Goal: Information Seeking & Learning: Check status

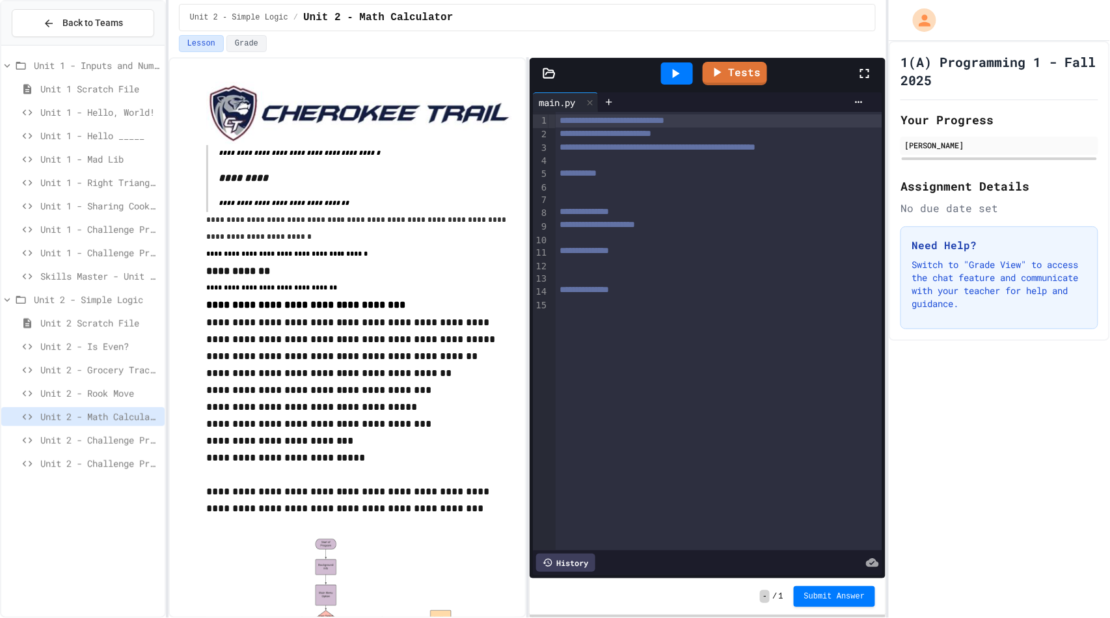
click at [116, 145] on div "Unit 1 - Hello _____" at bounding box center [82, 137] width 163 height 23
click at [113, 132] on span "Unit 1 - Hello _____" at bounding box center [99, 136] width 119 height 14
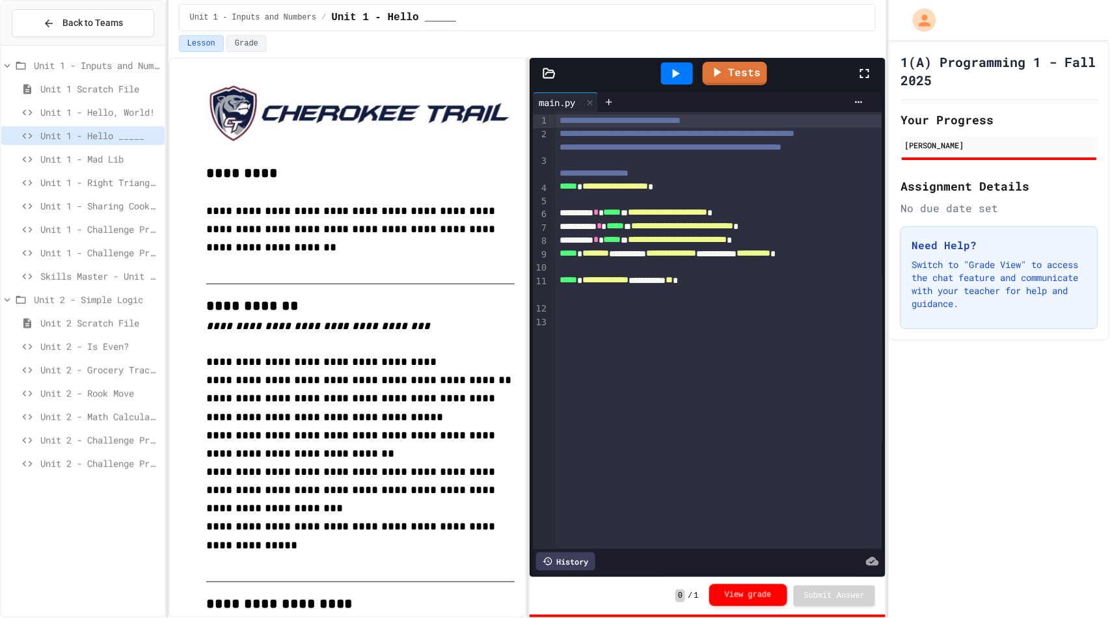
click at [747, 595] on button "View grade" at bounding box center [748, 595] width 78 height 22
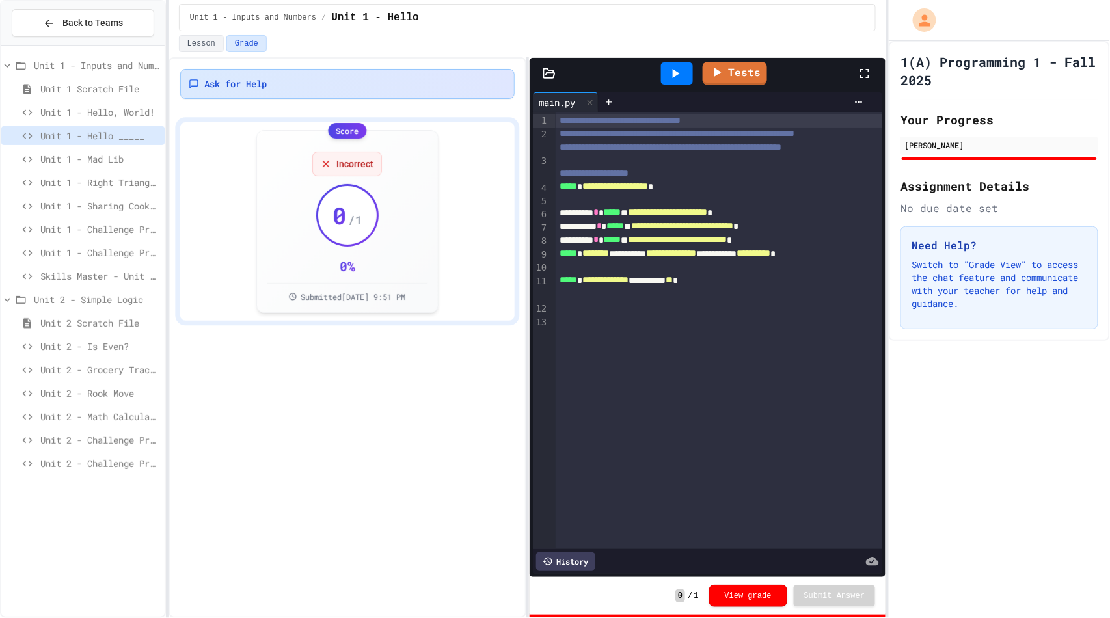
click at [330, 77] on div "Ask for Help" at bounding box center [347, 83] width 317 height 13
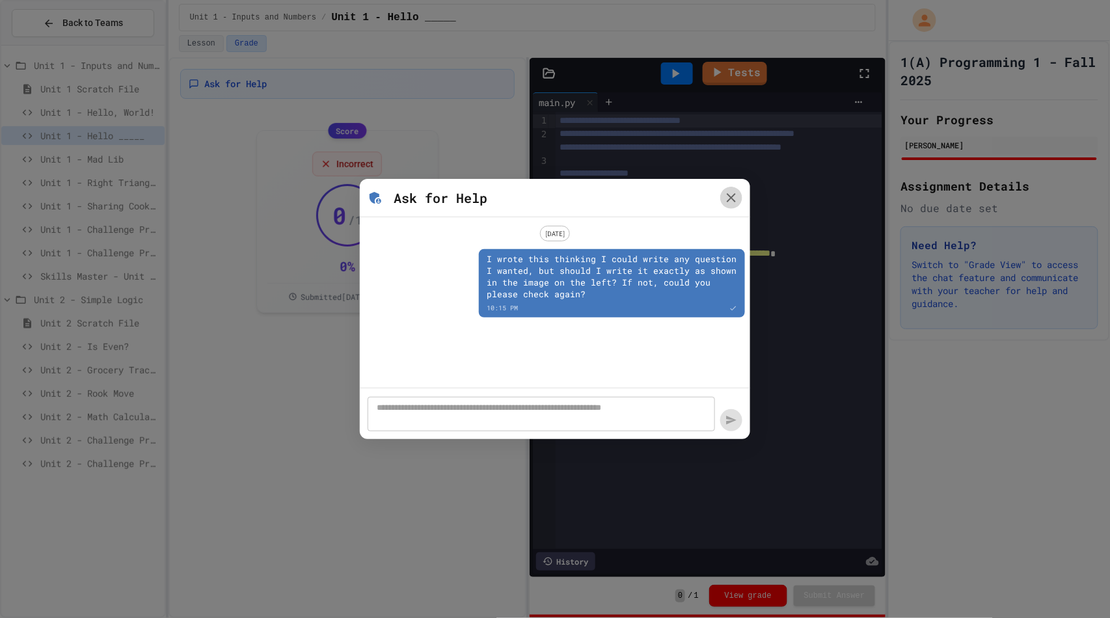
click at [730, 195] on icon "button" at bounding box center [731, 198] width 16 height 16
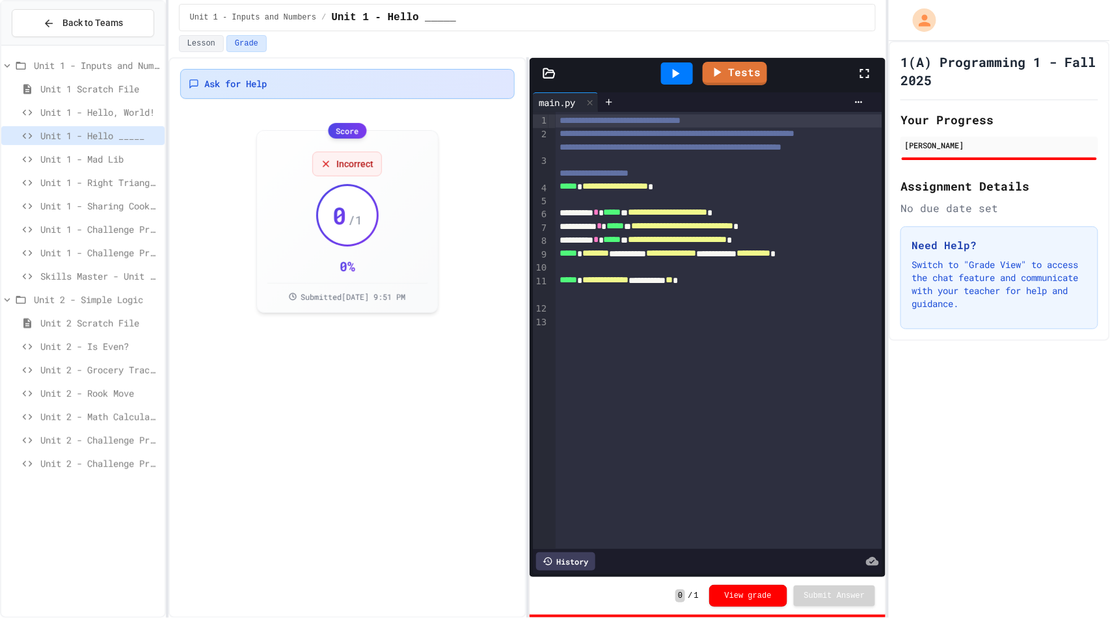
click at [407, 83] on div "Ask for Help" at bounding box center [347, 83] width 317 height 13
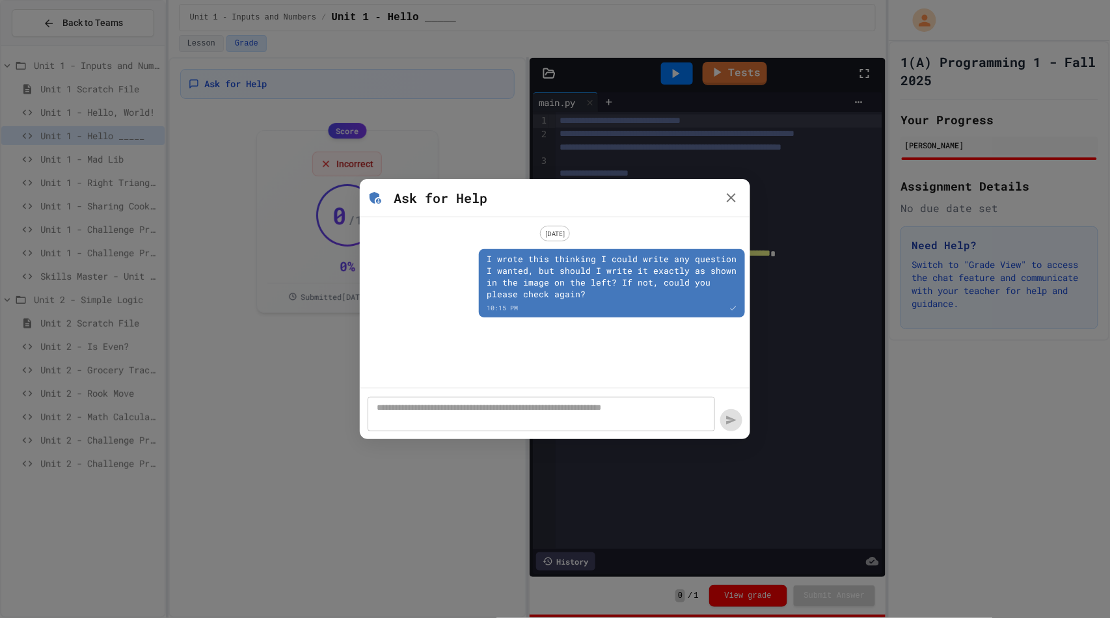
click at [730, 198] on icon "button" at bounding box center [731, 197] width 9 height 9
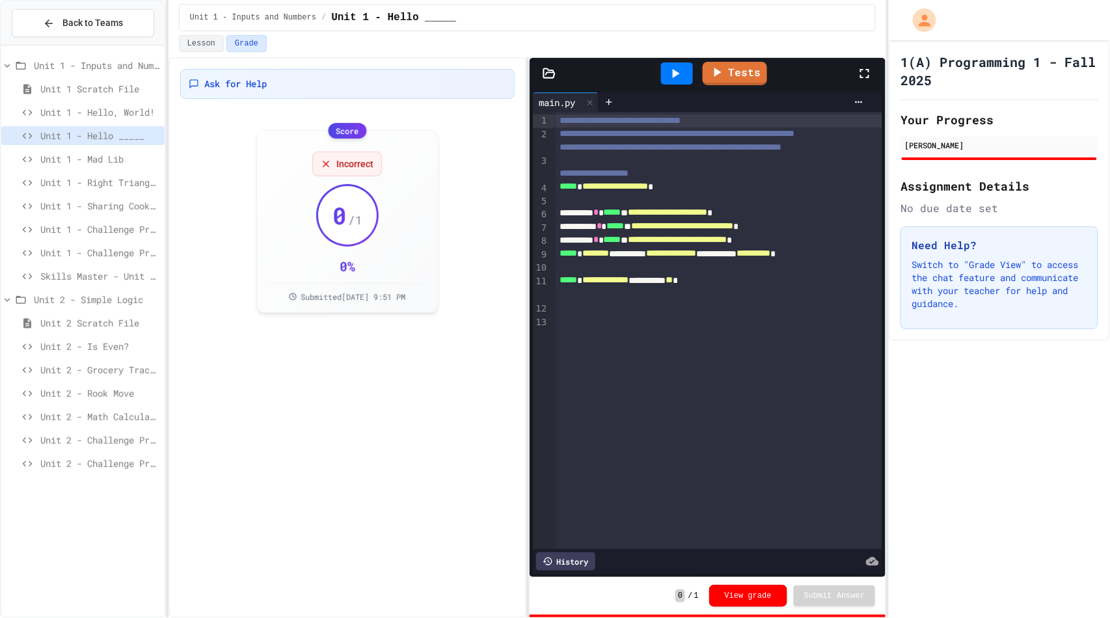
click at [315, 67] on div "Ask for Help Score Incorrect 0 / 1 0 % Submitted [DATE] 9:51 PM" at bounding box center [347, 337] width 358 height 561
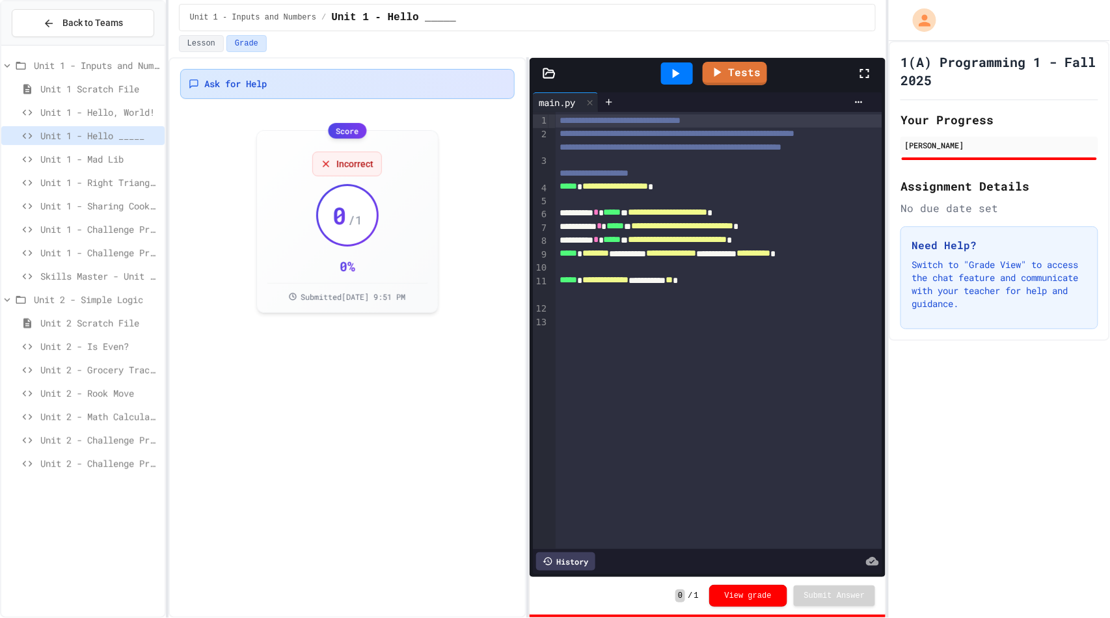
click at [315, 74] on div "Ask for Help" at bounding box center [347, 84] width 334 height 30
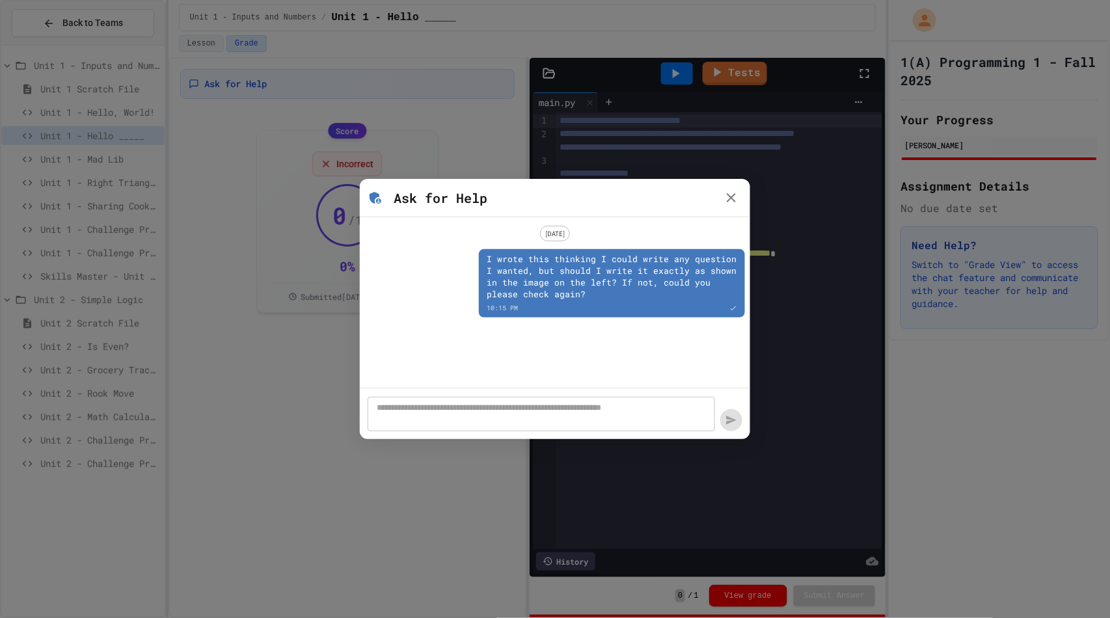
click at [733, 200] on icon "button" at bounding box center [731, 197] width 9 height 9
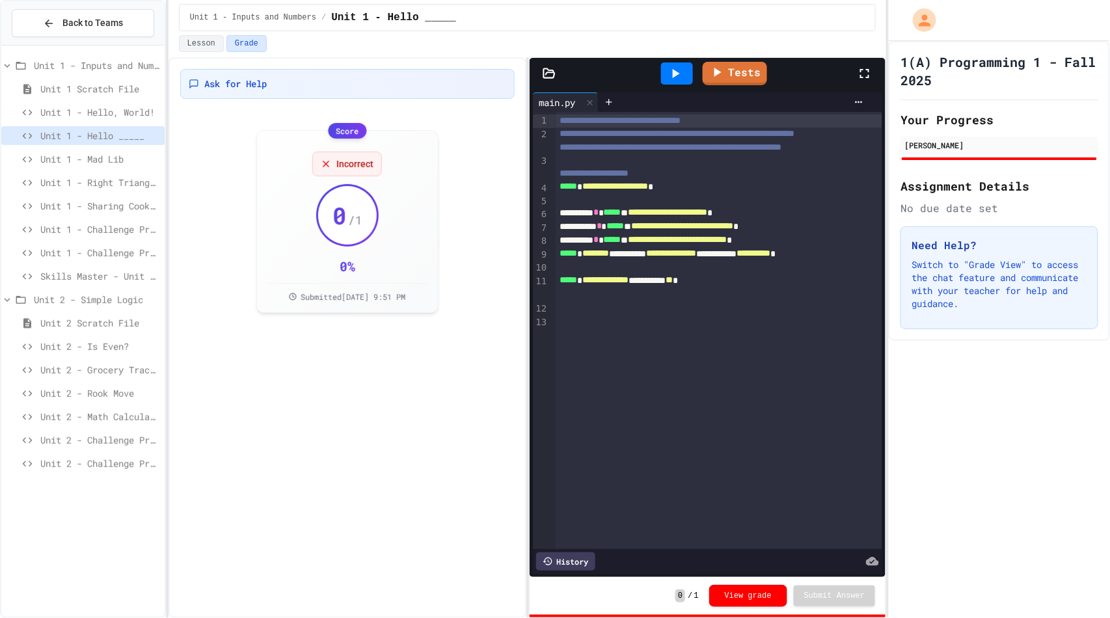
click at [107, 109] on span "Unit 1 - Hello, World!" at bounding box center [99, 112] width 119 height 14
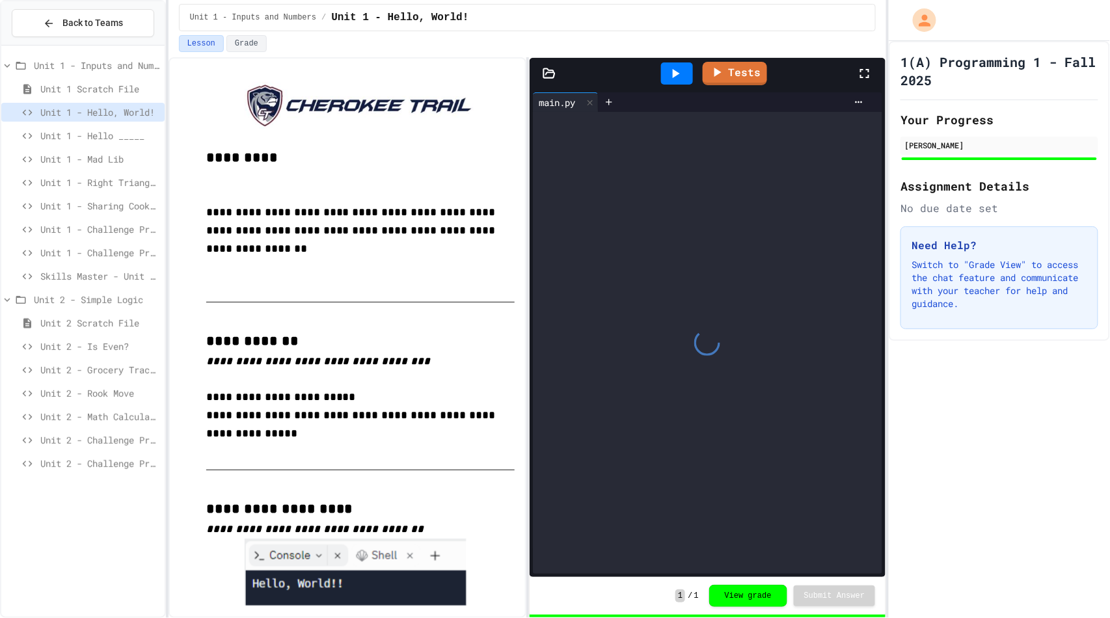
click at [126, 199] on span "Unit 1 - Sharing Cookies" at bounding box center [99, 206] width 119 height 14
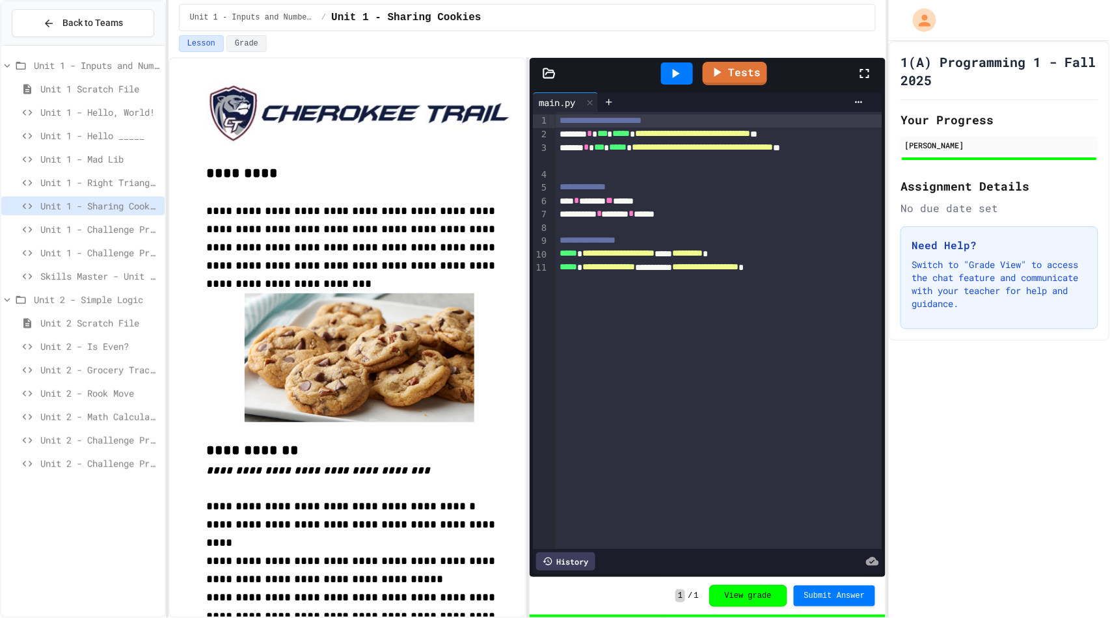
click at [120, 183] on span "Unit 1 - Right Triangle Calculator" at bounding box center [99, 183] width 119 height 14
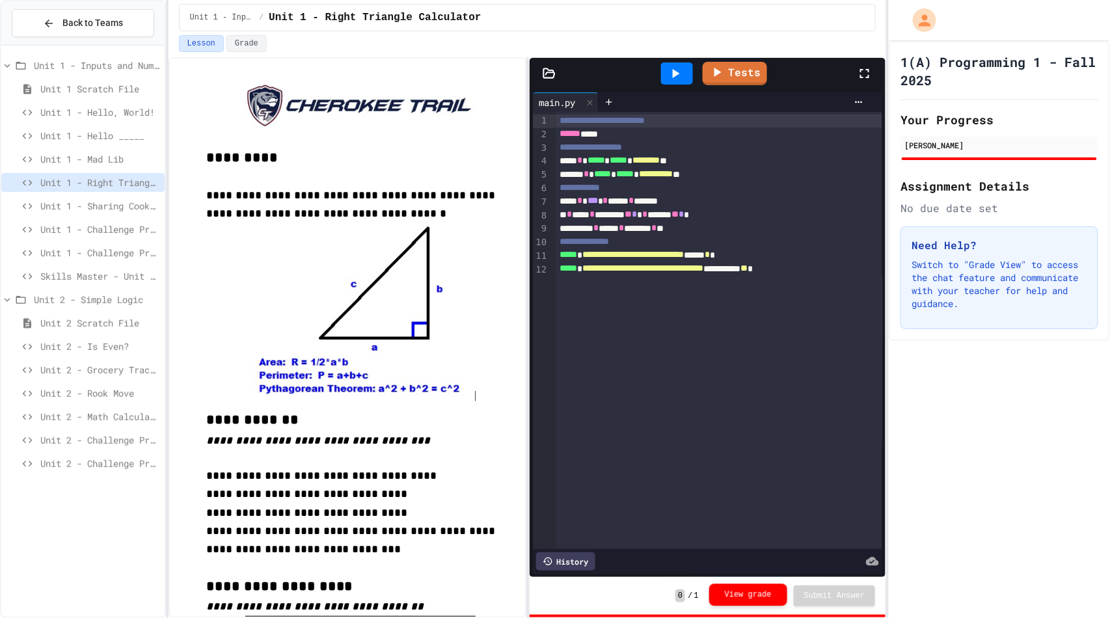
click at [735, 591] on button "View grade" at bounding box center [748, 594] width 78 height 22
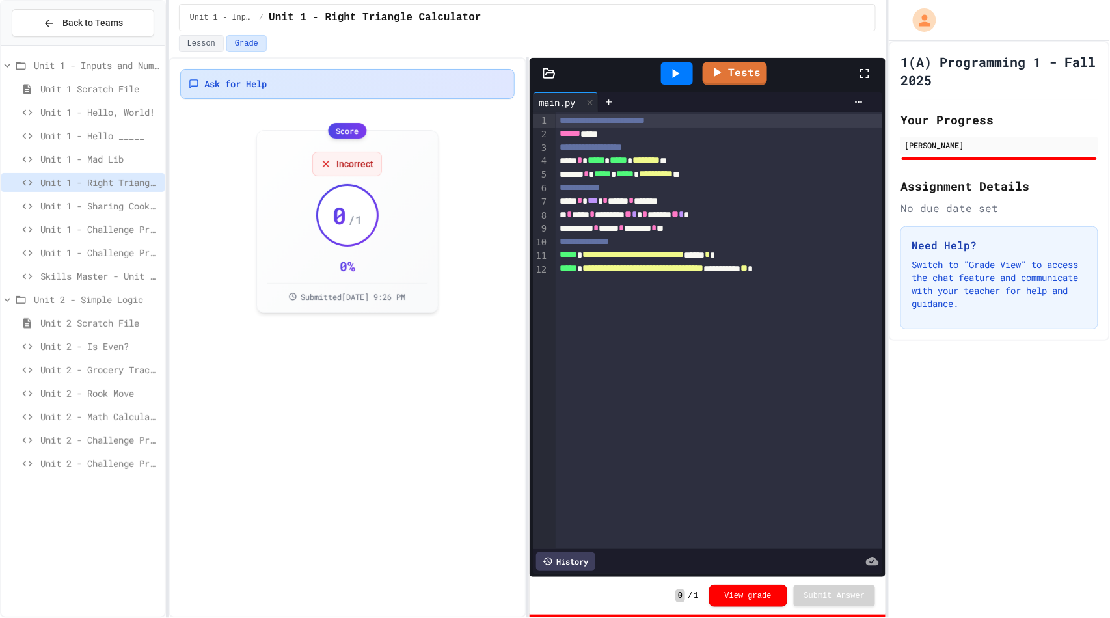
click at [267, 79] on span "Ask for Help" at bounding box center [235, 83] width 62 height 13
